Goal: Entertainment & Leisure: Consume media (video, audio)

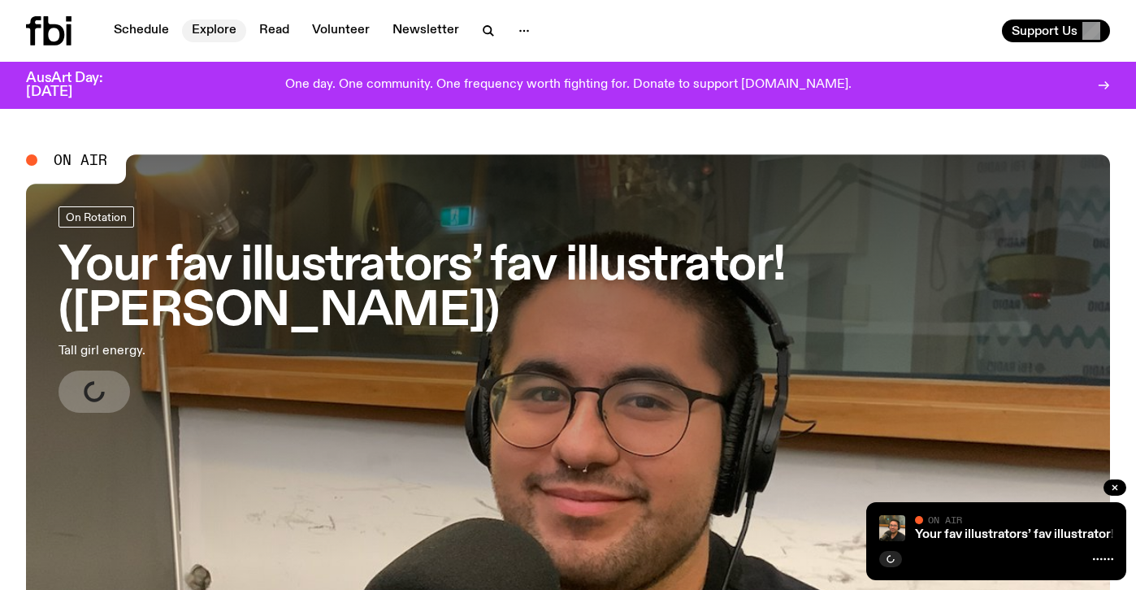
click at [219, 28] on link "Explore" at bounding box center [214, 31] width 64 height 23
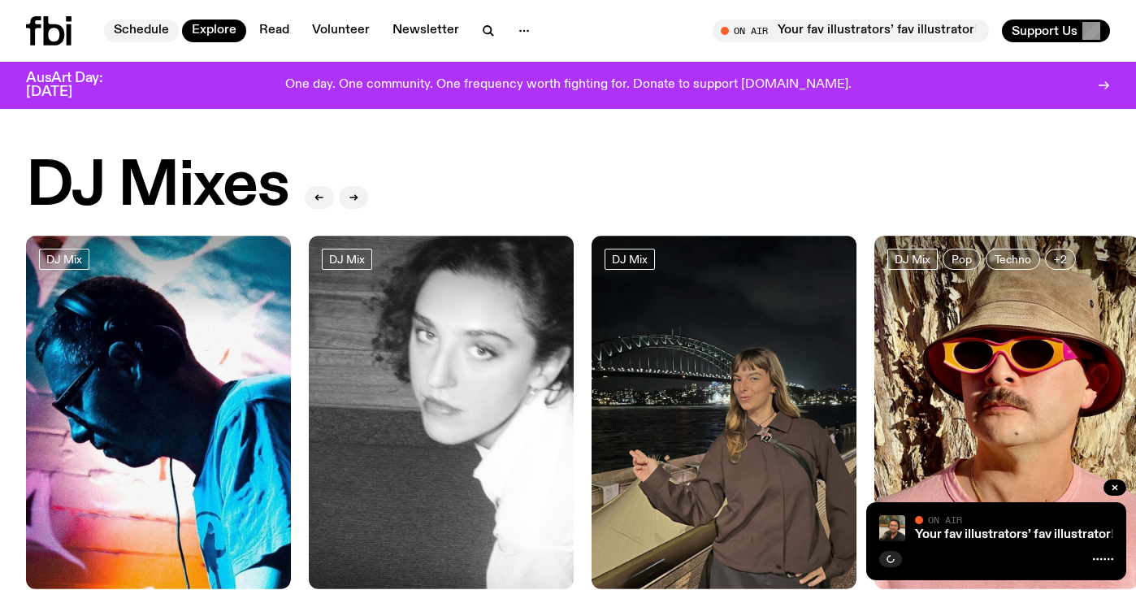
click at [154, 34] on link "Schedule" at bounding box center [141, 31] width 75 height 23
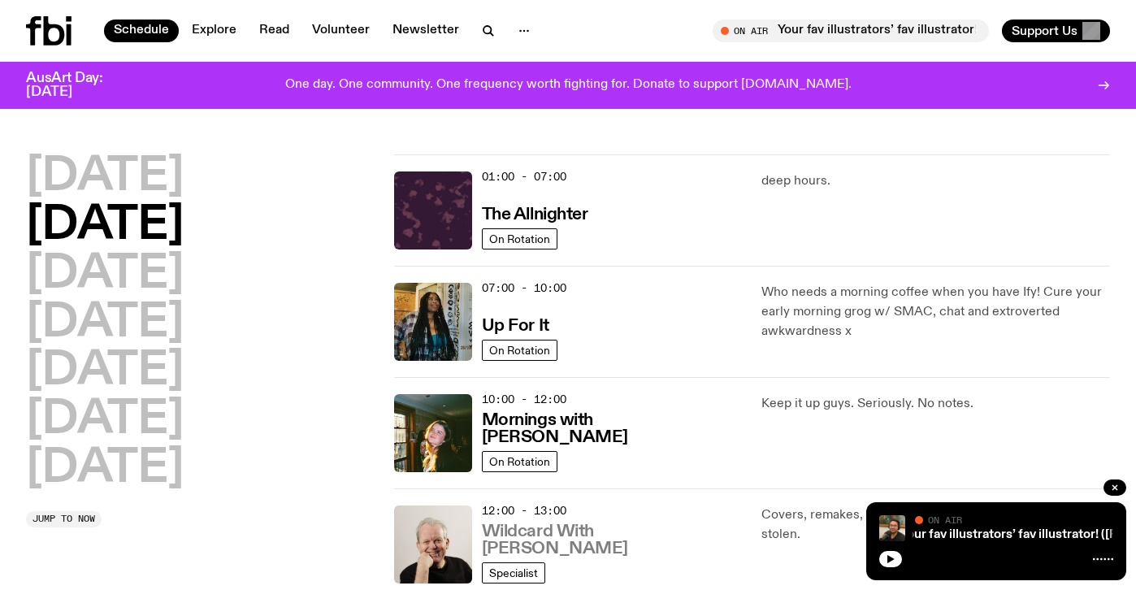
click at [588, 547] on h3 "Wildcard With [PERSON_NAME]" at bounding box center [612, 540] width 261 height 34
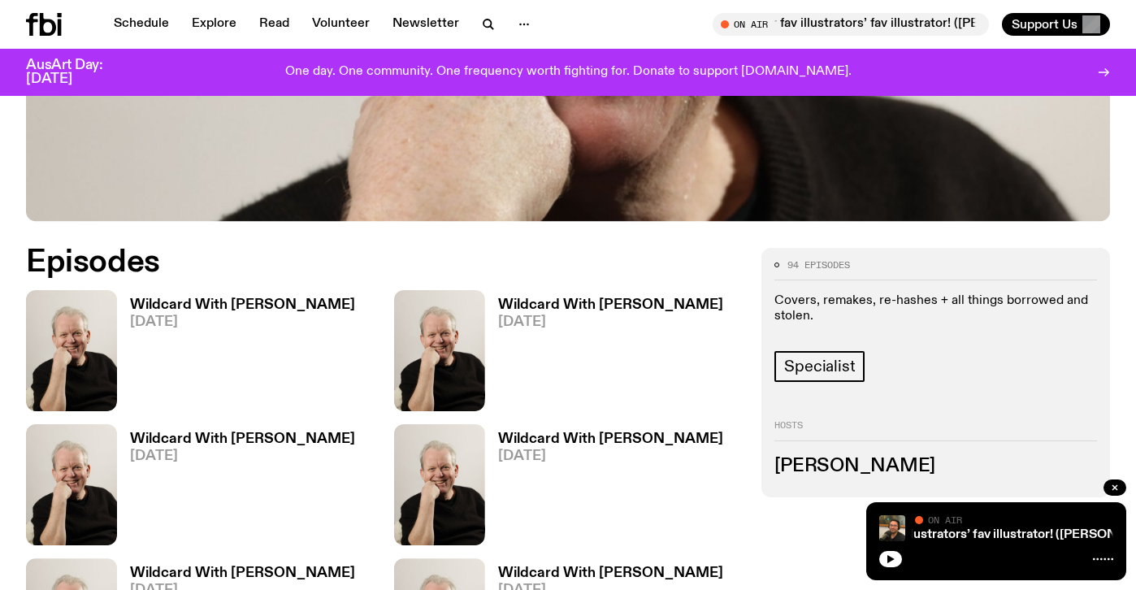
scroll to position [626, 0]
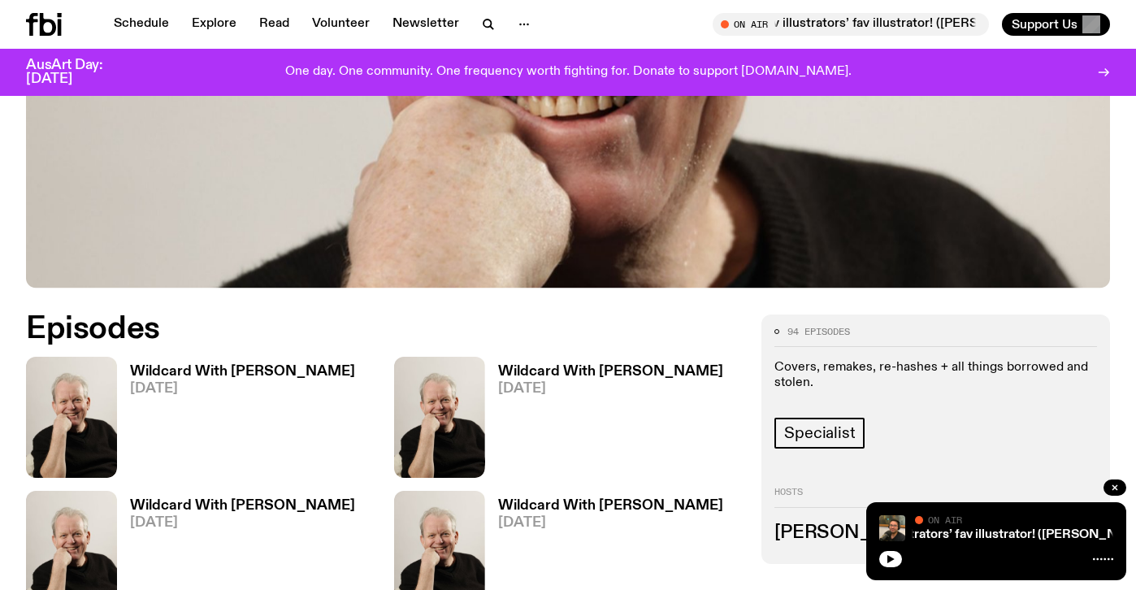
click at [244, 365] on h3 "Wildcard With [PERSON_NAME]" at bounding box center [242, 372] width 225 height 14
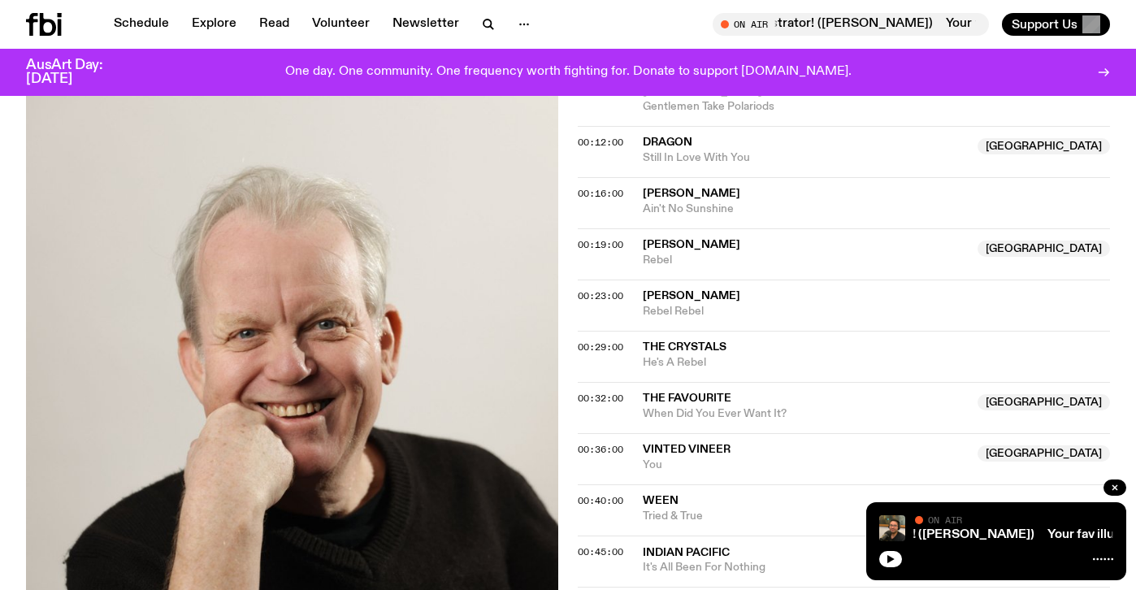
scroll to position [662, 0]
